Goal: Task Accomplishment & Management: Use online tool/utility

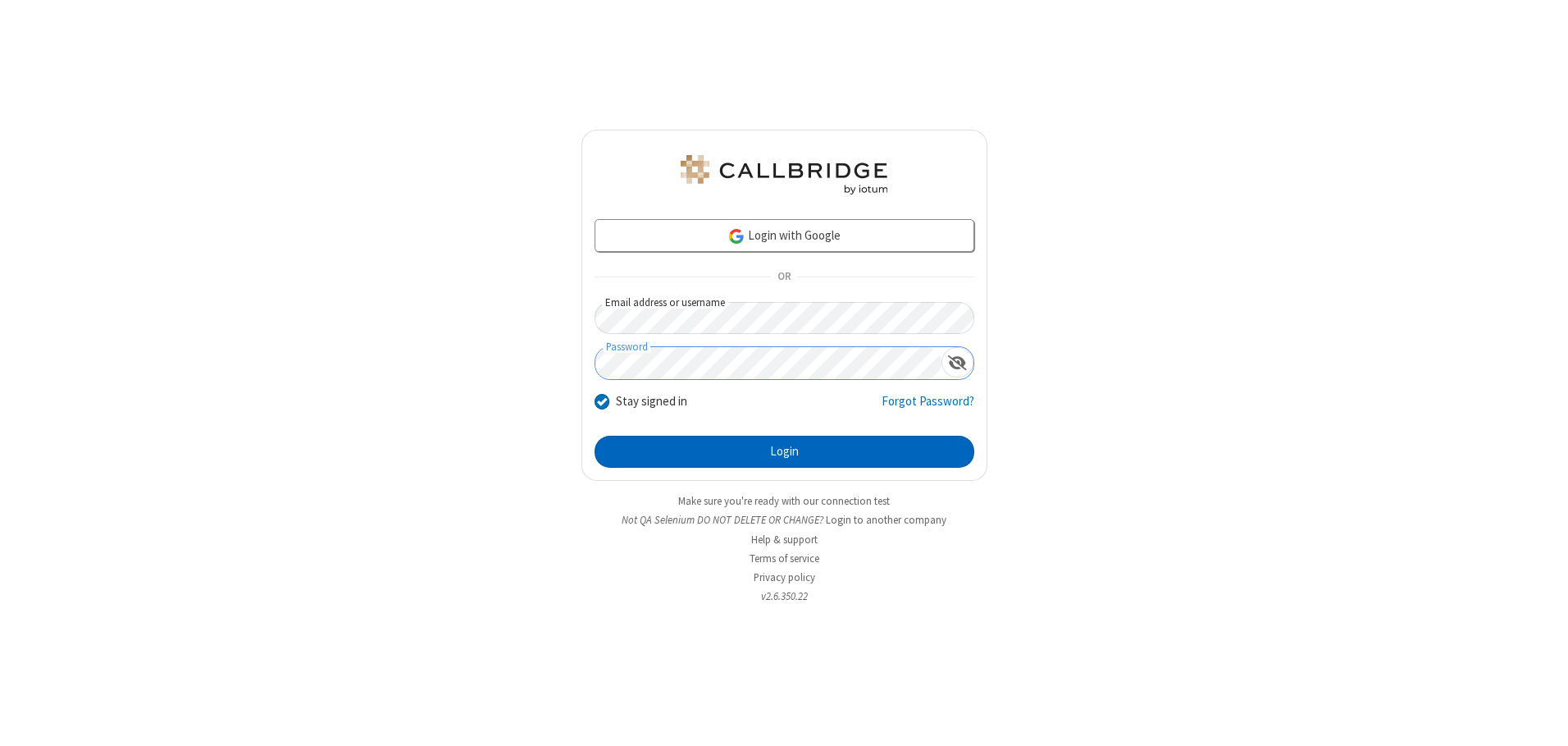
click at [784, 451] on button "Login" at bounding box center [784, 452] width 379 height 33
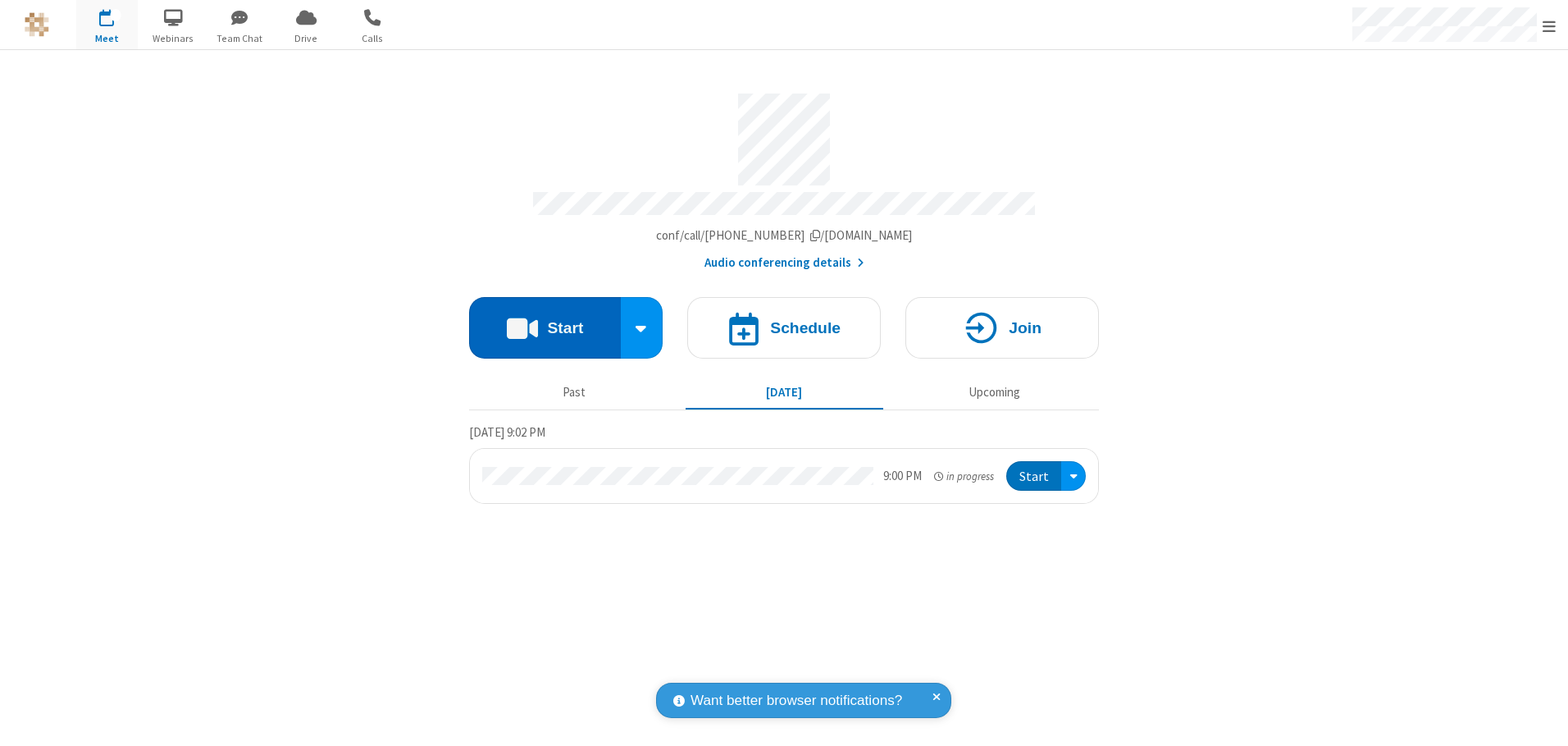
click at [544, 321] on button "Start" at bounding box center [545, 328] width 151 height 62
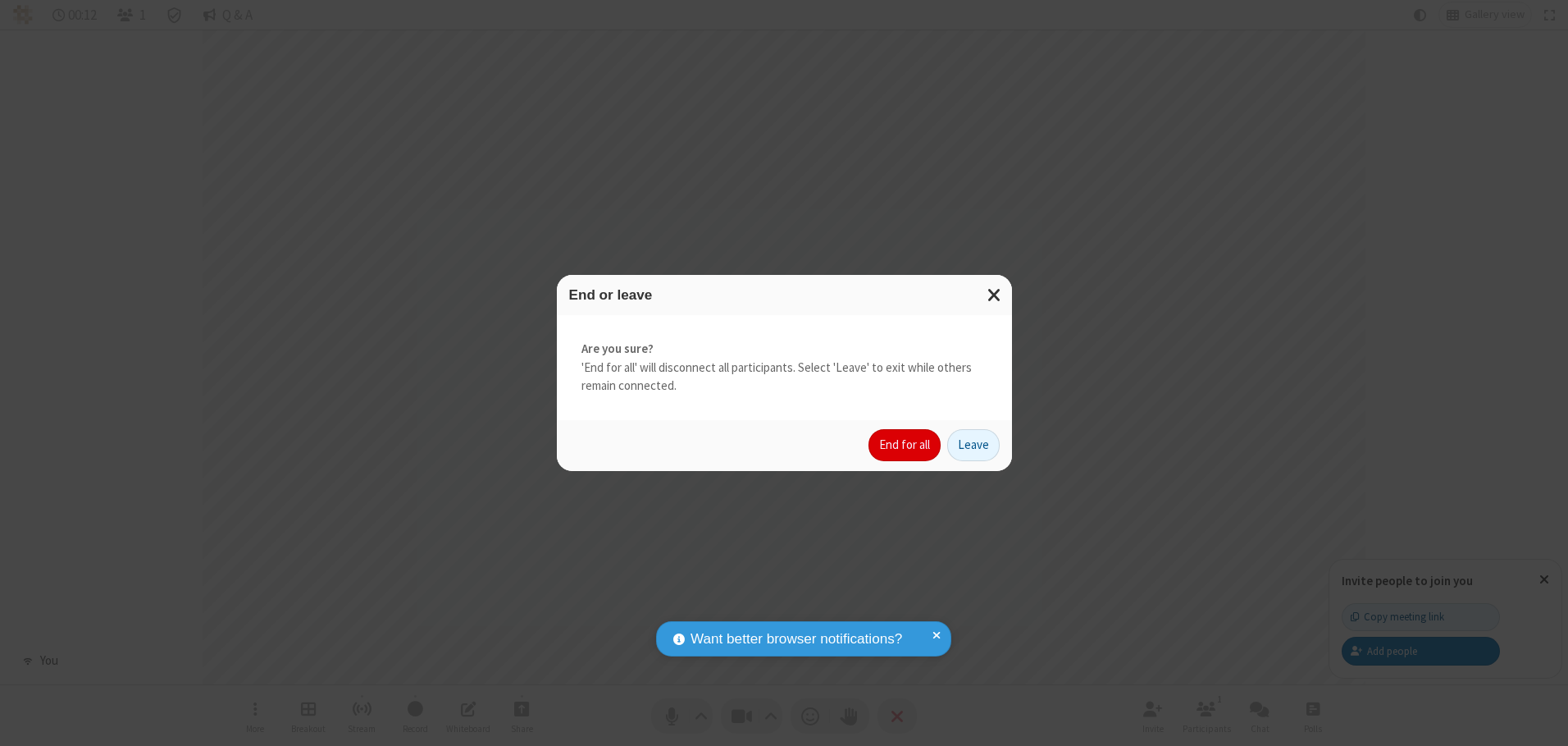
click at [905, 445] on button "End for all" at bounding box center [904, 445] width 72 height 33
